Goal: Task Accomplishment & Management: Use online tool/utility

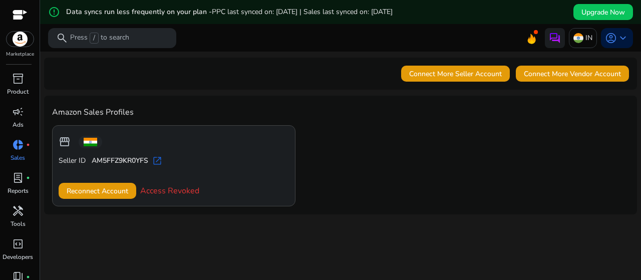
click at [152, 156] on span "open_in_new" at bounding box center [157, 161] width 10 height 10
click at [101, 186] on span "Reconnect Account" at bounding box center [98, 191] width 62 height 11
click at [109, 186] on span "Reconnect Account" at bounding box center [98, 191] width 62 height 11
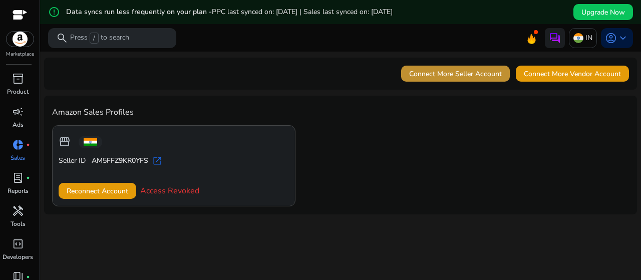
click at [451, 69] on span "Connect More Seller Account" at bounding box center [455, 74] width 93 height 11
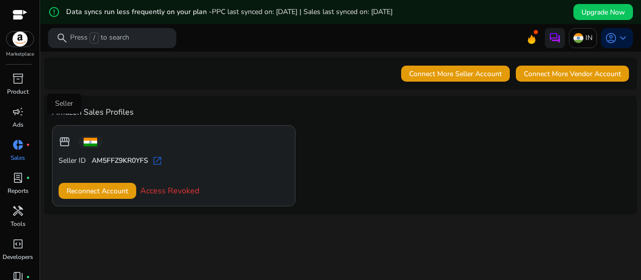
click at [59, 136] on span "storefront" at bounding box center [65, 142] width 12 height 12
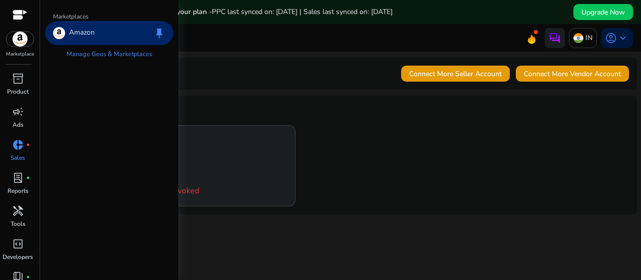
click at [14, 36] on img at bounding box center [20, 39] width 27 height 15
click at [24, 36] on img at bounding box center [20, 39] width 27 height 15
click at [59, 21] on div "Amazon keep" at bounding box center [109, 33] width 128 height 24
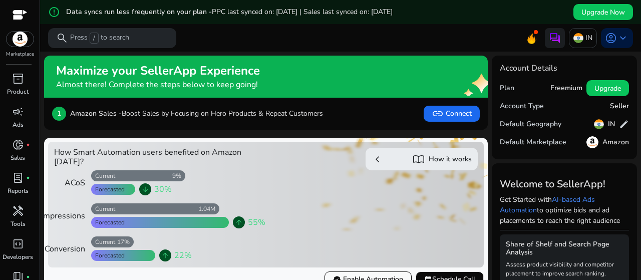
click at [380, 274] on span "verified Enable Automation" at bounding box center [368, 279] width 70 height 11
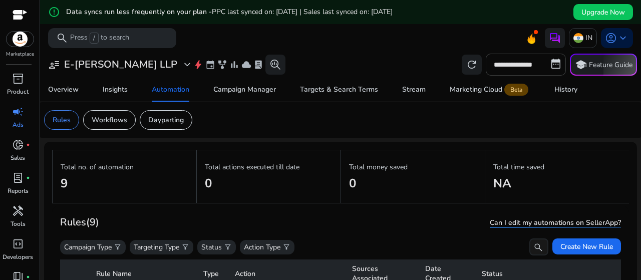
click at [553, 57] on input "**********" at bounding box center [526, 65] width 80 height 22
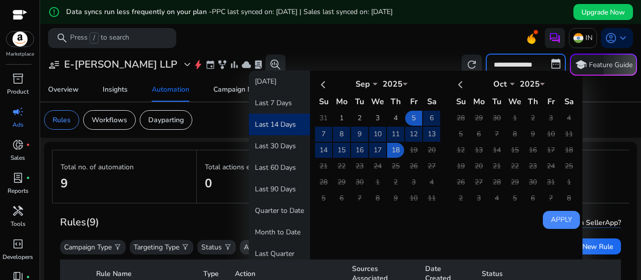
click at [443, 43] on mat-toolbar "search Press / to search IN account_circle keyboard_arrow_down" at bounding box center [340, 38] width 601 height 28
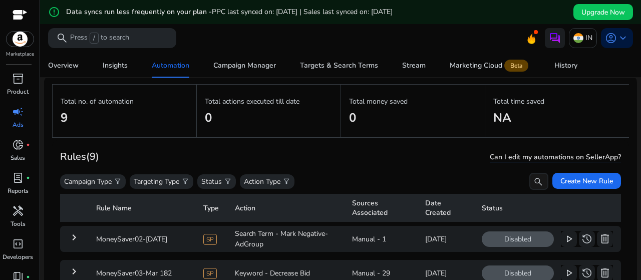
scroll to position [67, 0]
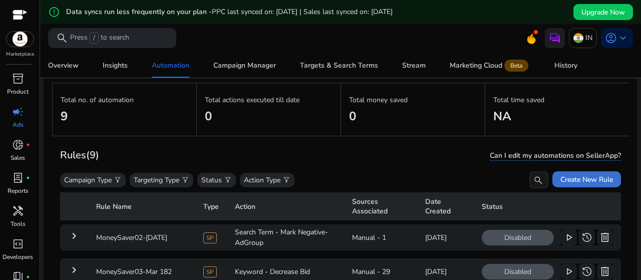
click at [560, 174] on span "Create New Rule" at bounding box center [586, 179] width 53 height 11
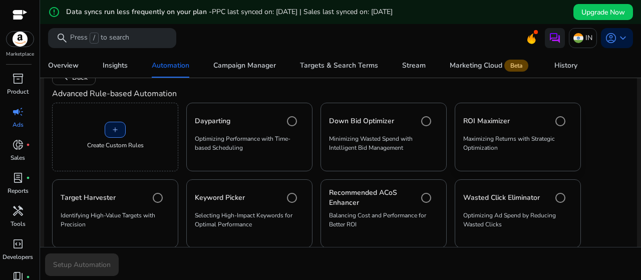
scroll to position [131, 0]
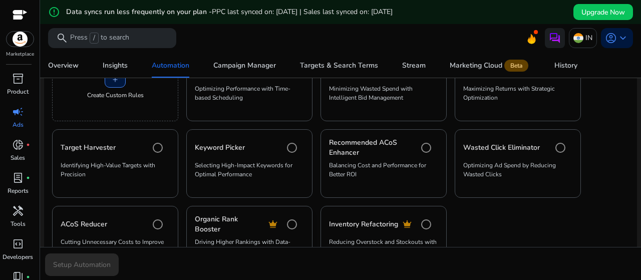
click at [262, 206] on mat-card "Organic Rank Booster crown Driving Higher Rankings with Data-Backed Insights" at bounding box center [249, 240] width 126 height 69
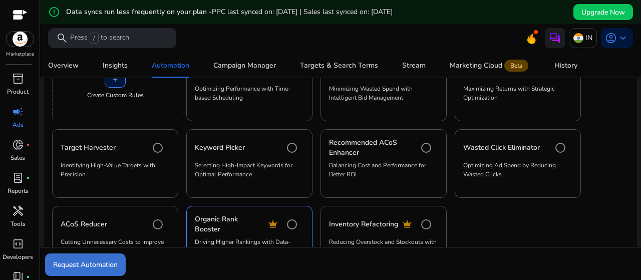
click at [78, 269] on span "Request Automation" at bounding box center [85, 264] width 65 height 11
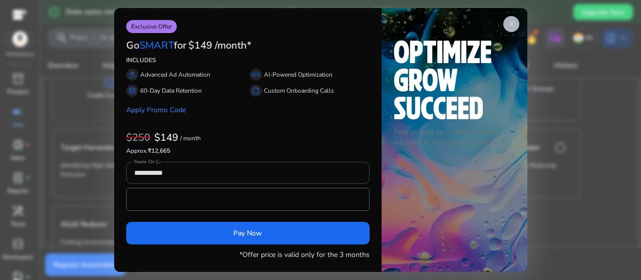
click at [515, 28] on span "close" at bounding box center [511, 24] width 8 height 8
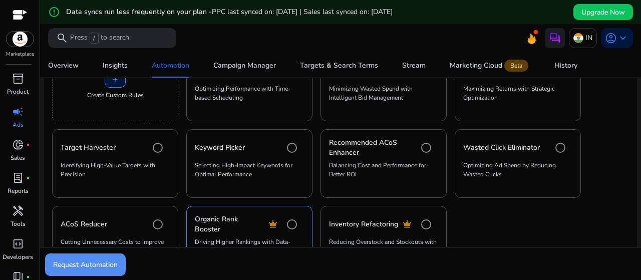
scroll to position [81, 0]
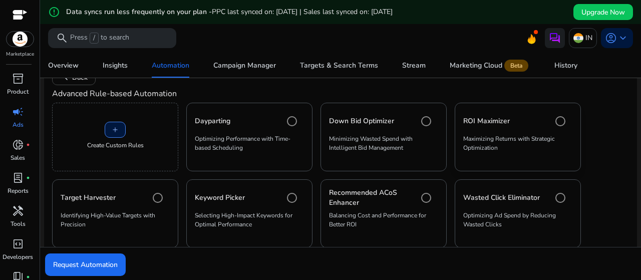
click at [562, 134] on p "Maximizing Returns with Strategic Optimization" at bounding box center [517, 147] width 109 height 26
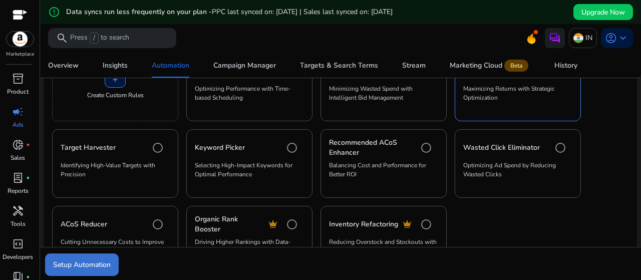
click at [96, 267] on span "Setup Automation" at bounding box center [82, 264] width 58 height 11
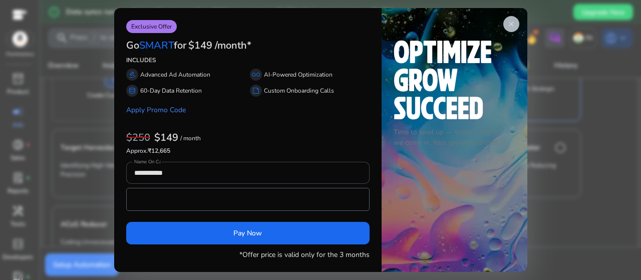
click at [515, 28] on span "close" at bounding box center [511, 24] width 8 height 8
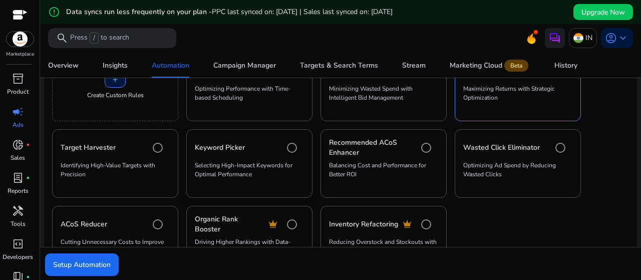
click at [259, 138] on div "Keyword Picker" at bounding box center [249, 148] width 109 height 20
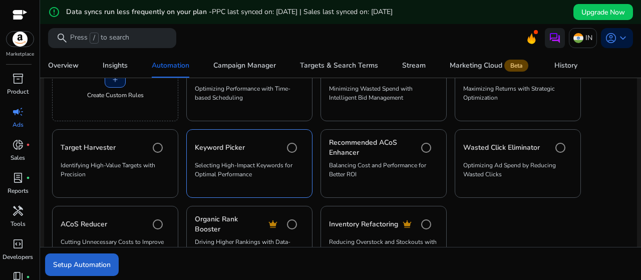
click at [96, 263] on span "Setup Automation" at bounding box center [82, 264] width 58 height 11
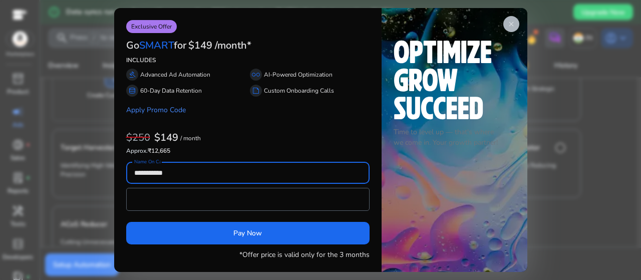
click at [519, 32] on app-icon "close" at bounding box center [511, 24] width 16 height 16
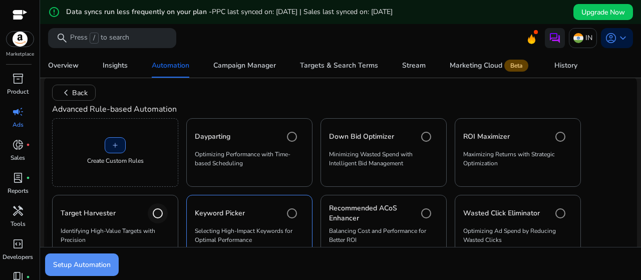
scroll to position [0, 0]
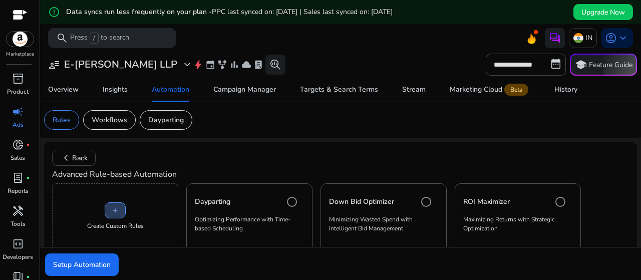
click at [118, 198] on span at bounding box center [115, 210] width 20 height 24
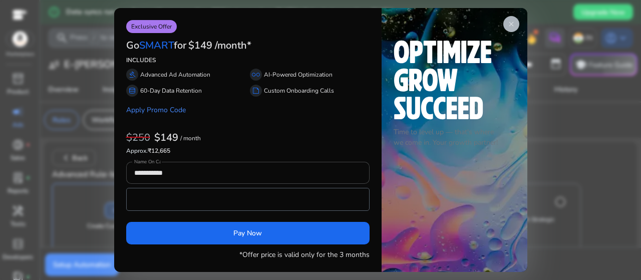
click at [514, 28] on span "close" at bounding box center [511, 24] width 8 height 8
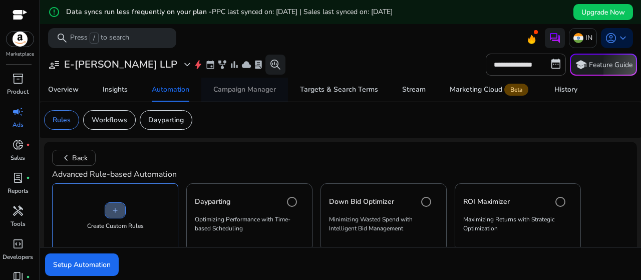
click at [253, 86] on div "Campaign Manager" at bounding box center [244, 89] width 63 height 7
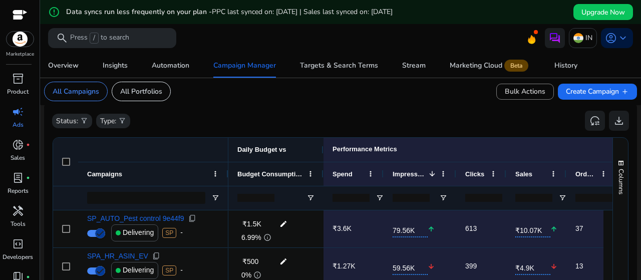
scroll to position [351, 0]
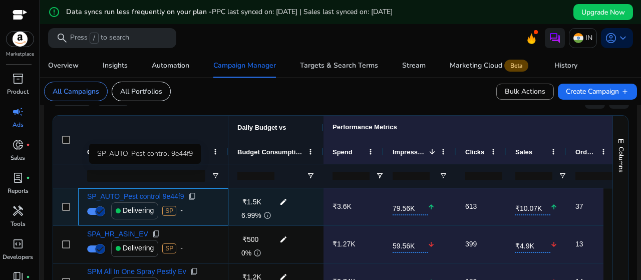
click at [128, 193] on span "SP_AUTO_Pest control 9e44f9" at bounding box center [135, 196] width 97 height 7
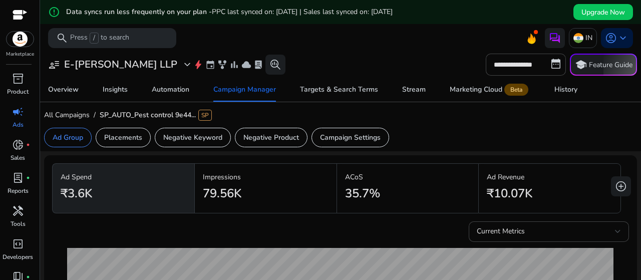
scroll to position [100, 0]
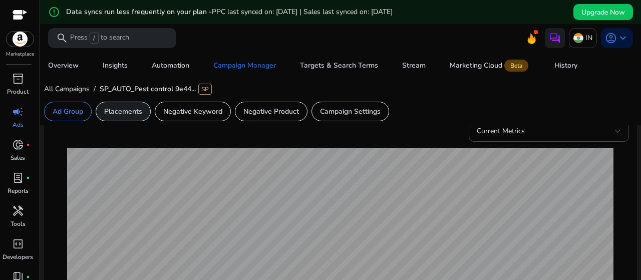
click at [108, 106] on p "Placements" at bounding box center [123, 111] width 38 height 11
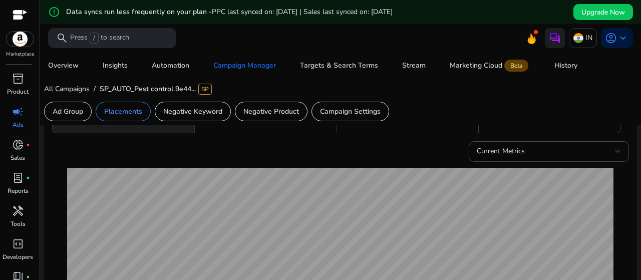
scroll to position [0, 0]
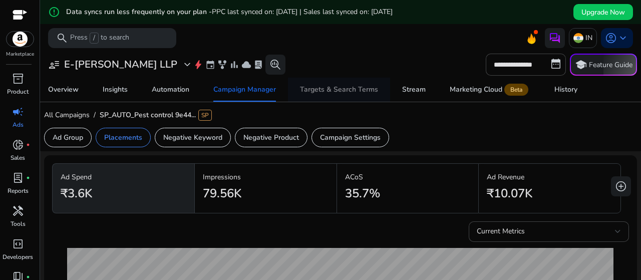
click at [358, 92] on span "Targets & Search Terms" at bounding box center [339, 90] width 78 height 24
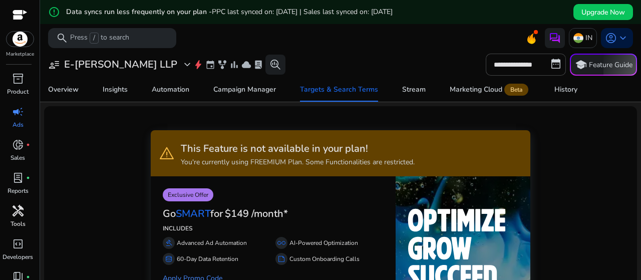
click at [19, 205] on span "handyman" at bounding box center [18, 211] width 12 height 12
